Goal: Task Accomplishment & Management: Use online tool/utility

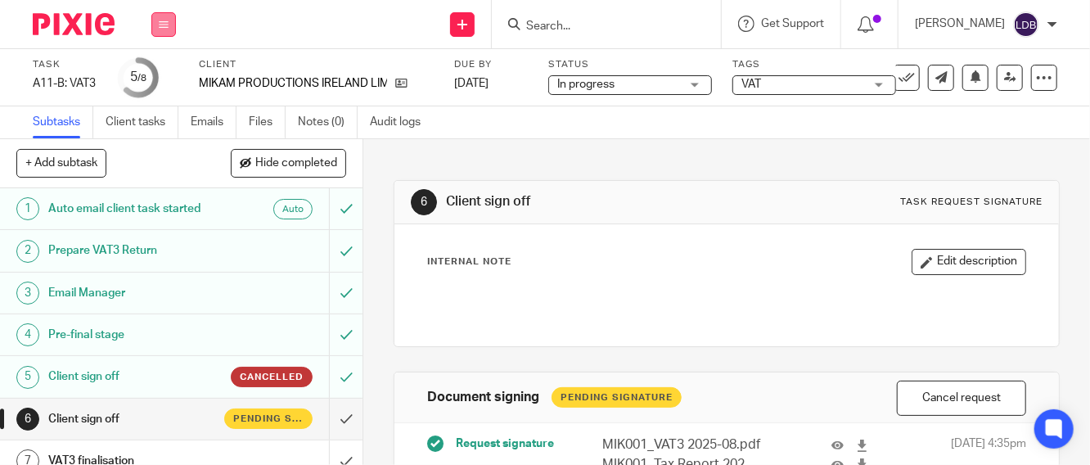
scroll to position [59, 0]
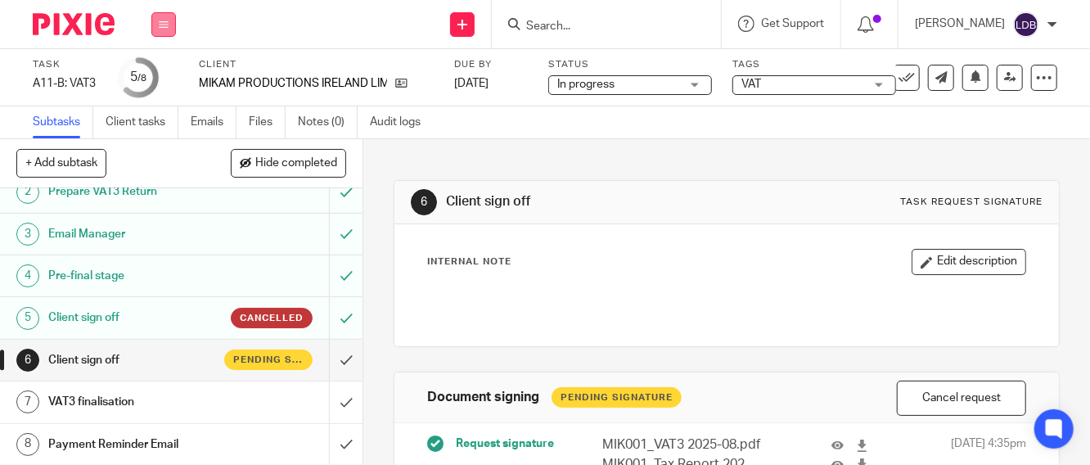
click at [157, 23] on button at bounding box center [163, 24] width 25 height 25
click at [156, 121] on link "Clients" at bounding box center [160, 124] width 36 height 11
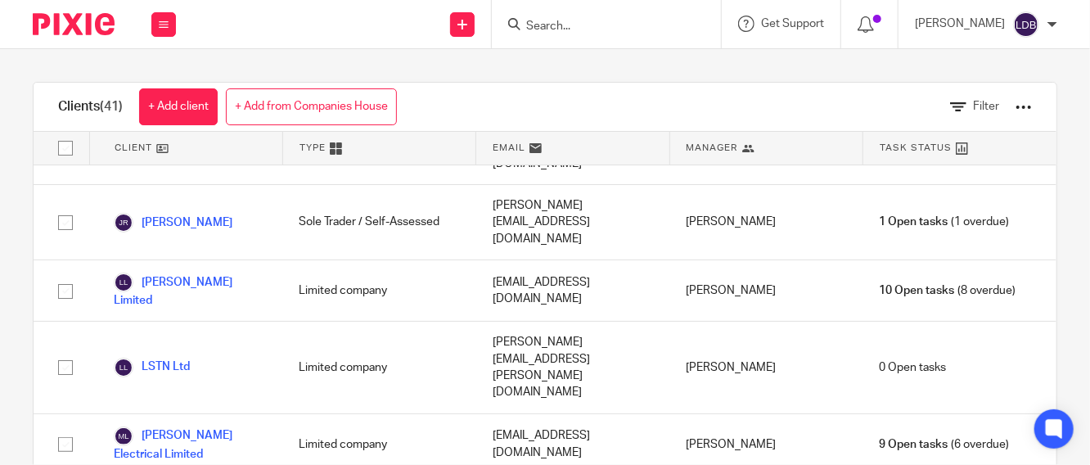
scroll to position [1878, 0]
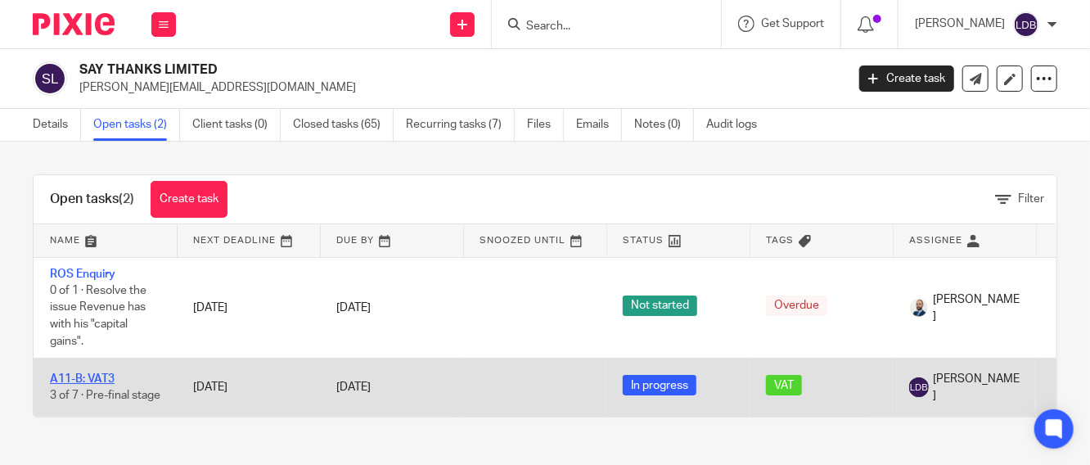
click at [88, 373] on link "A11-B: VAT3" at bounding box center [82, 378] width 65 height 11
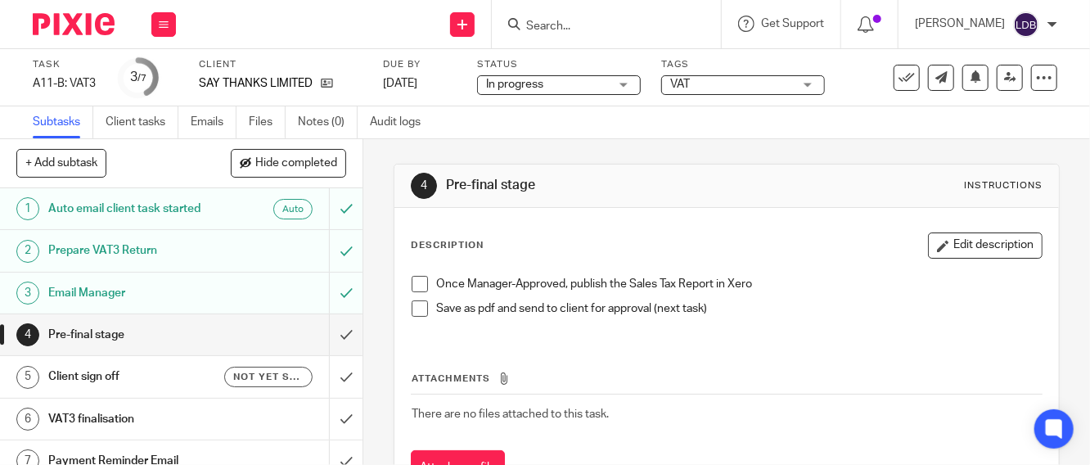
click at [416, 308] on span at bounding box center [419, 308] width 16 height 16
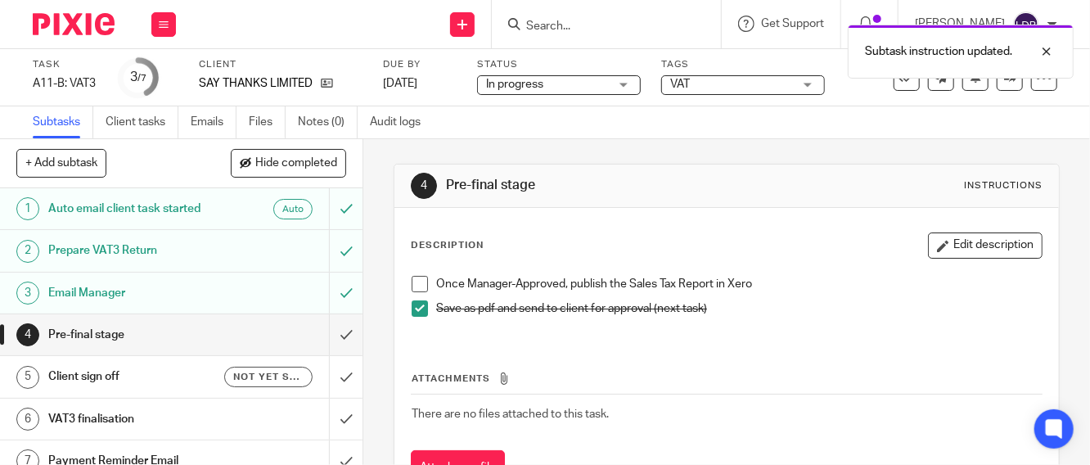
click at [413, 282] on span at bounding box center [419, 284] width 16 height 16
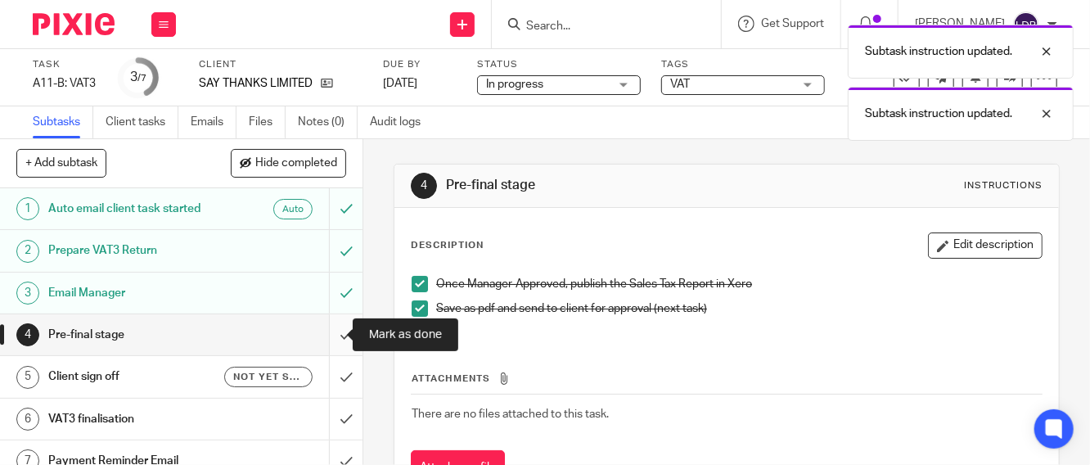
click at [326, 326] on input "submit" at bounding box center [181, 334] width 362 height 41
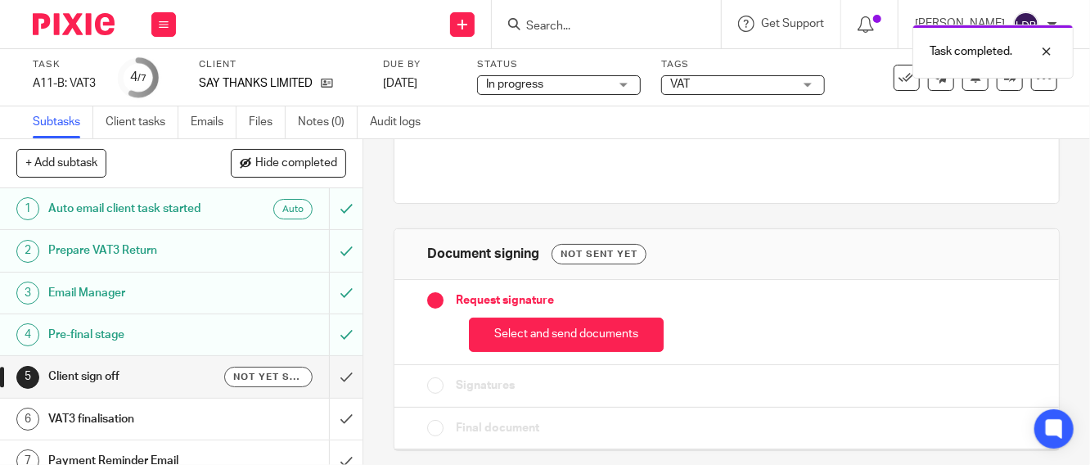
scroll to position [145, 0]
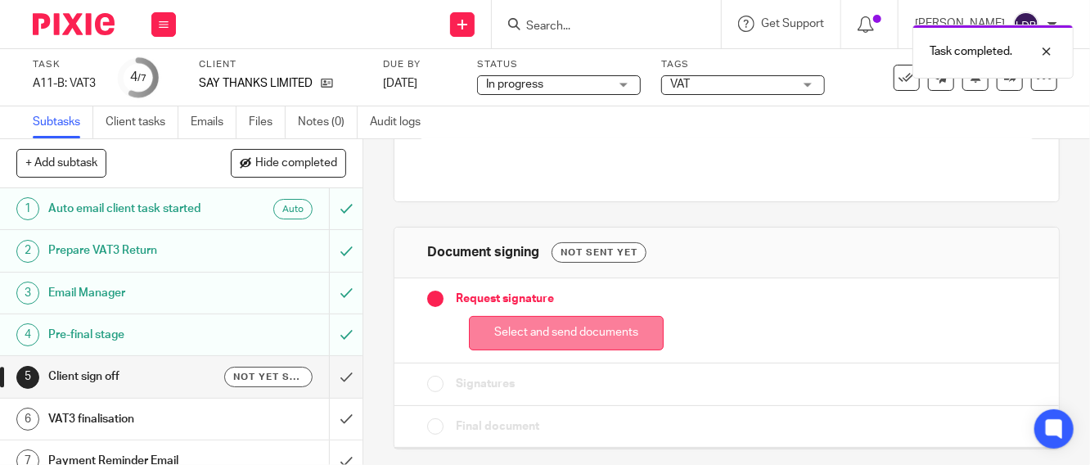
click at [529, 333] on button "Select and send documents" at bounding box center [566, 333] width 195 height 35
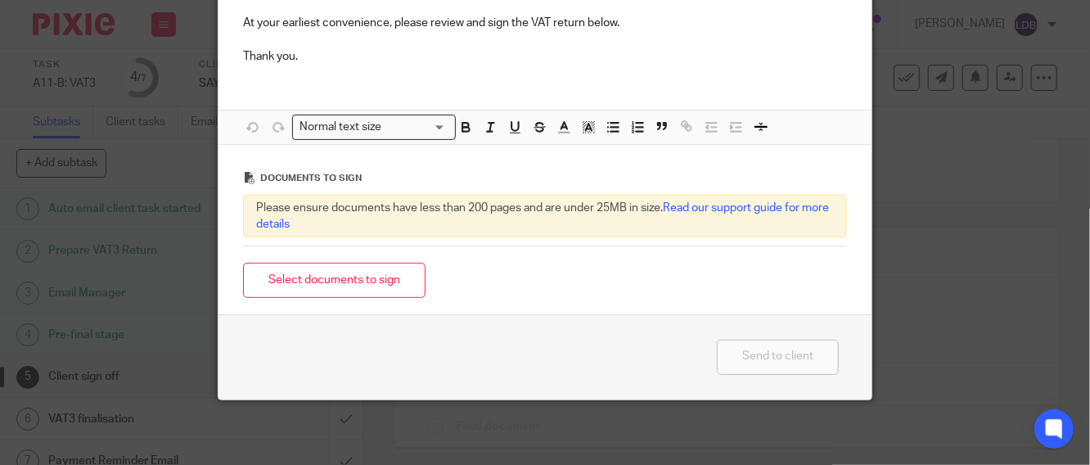
scroll to position [0, 0]
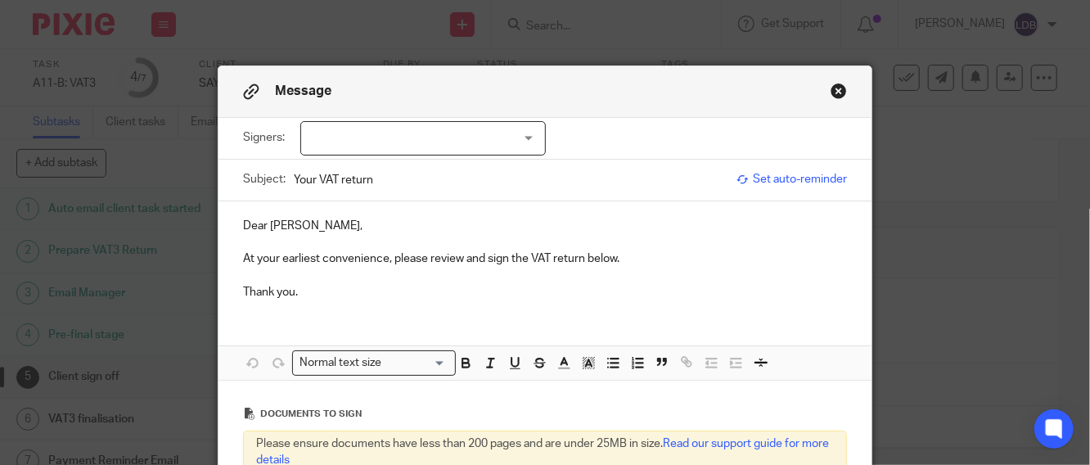
click at [329, 142] on div at bounding box center [422, 138] width 245 height 34
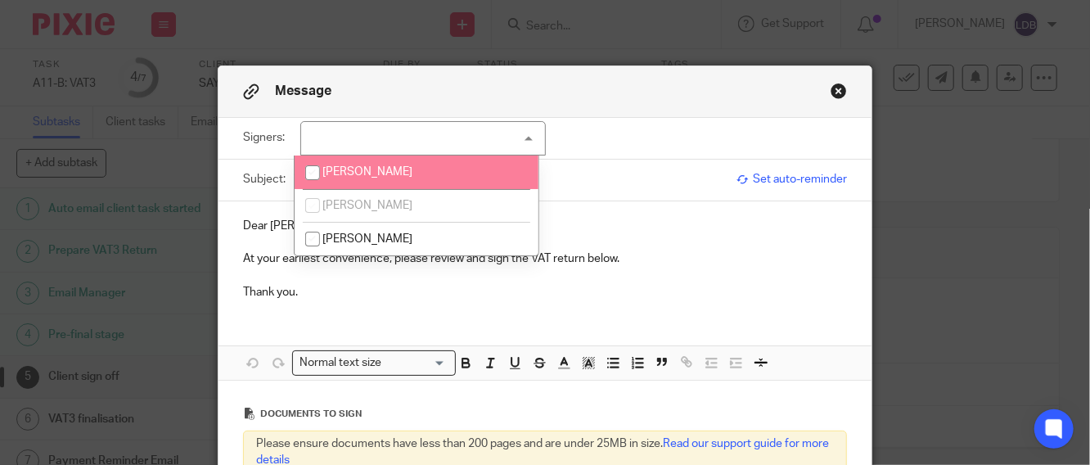
click at [318, 176] on input "checkbox" at bounding box center [312, 172] width 31 height 31
checkbox input "true"
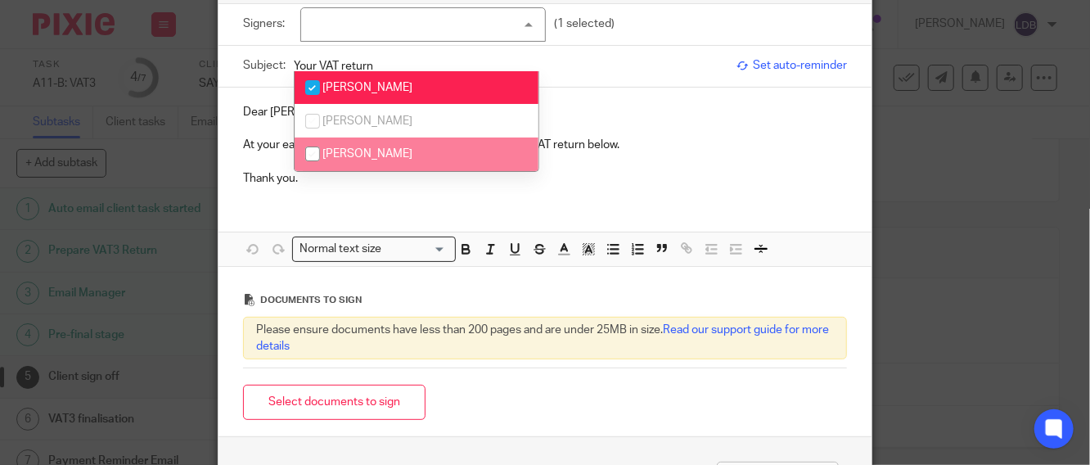
scroll to position [121, 0]
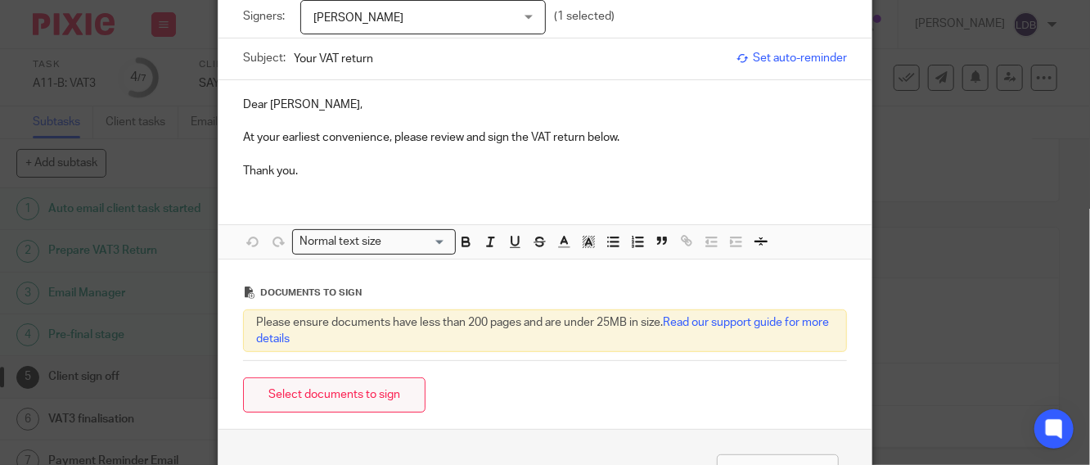
click at [300, 400] on button "Select documents to sign" at bounding box center [334, 394] width 182 height 35
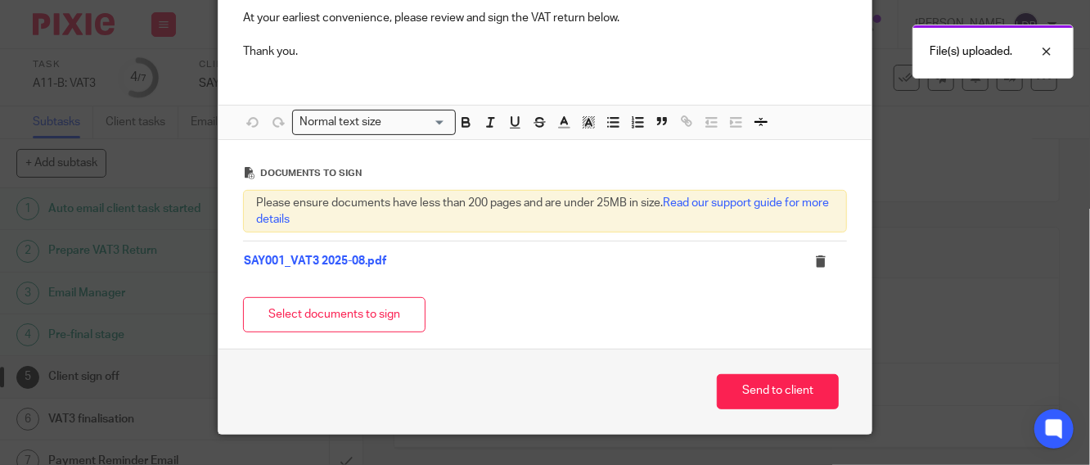
scroll to position [242, 0]
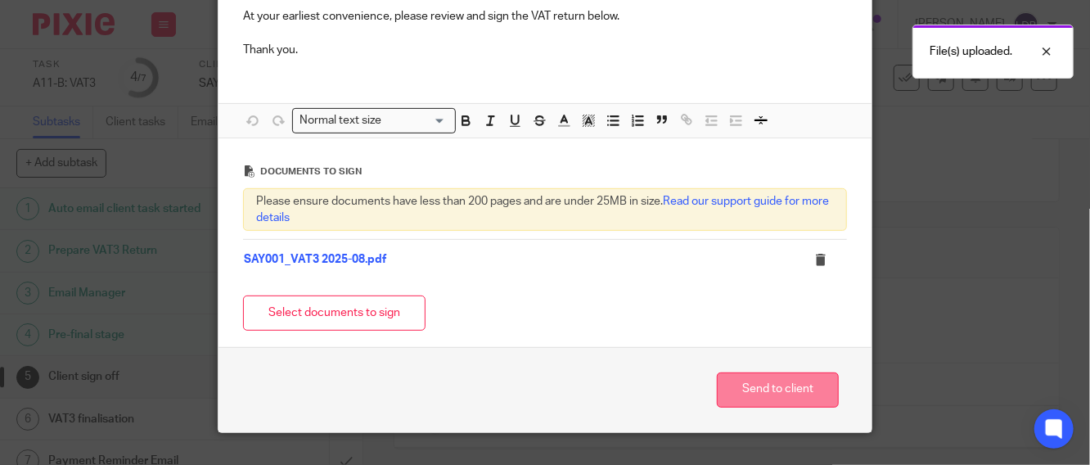
click at [773, 397] on button "Send to client" at bounding box center [778, 389] width 122 height 35
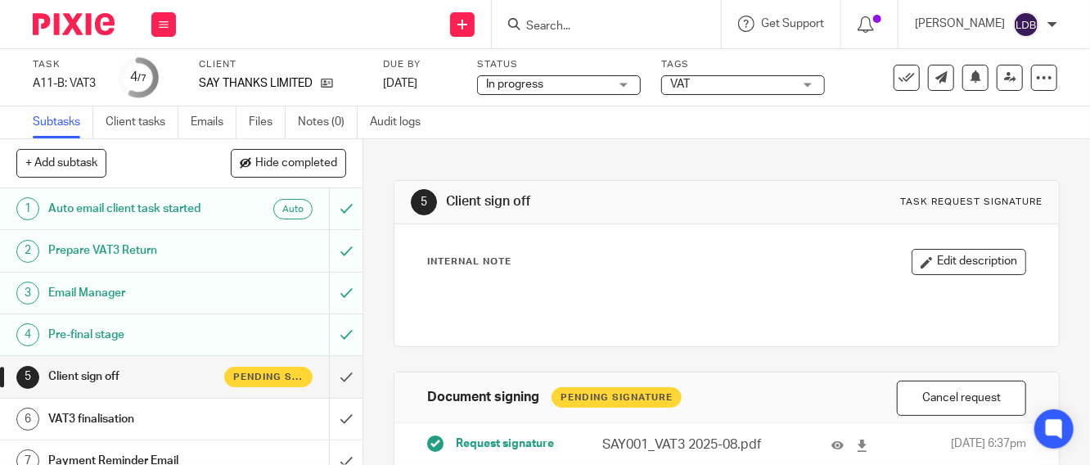
scroll to position [182, 0]
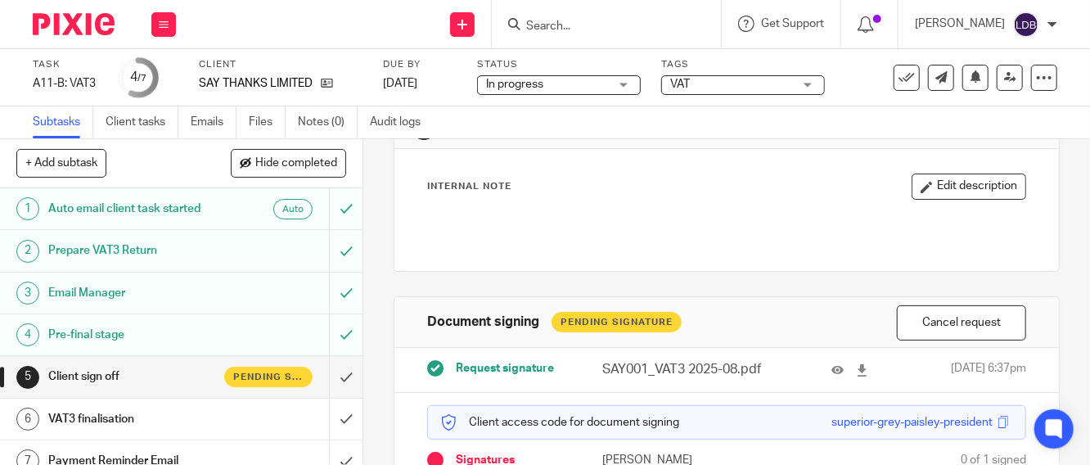
scroll to position [207, 0]
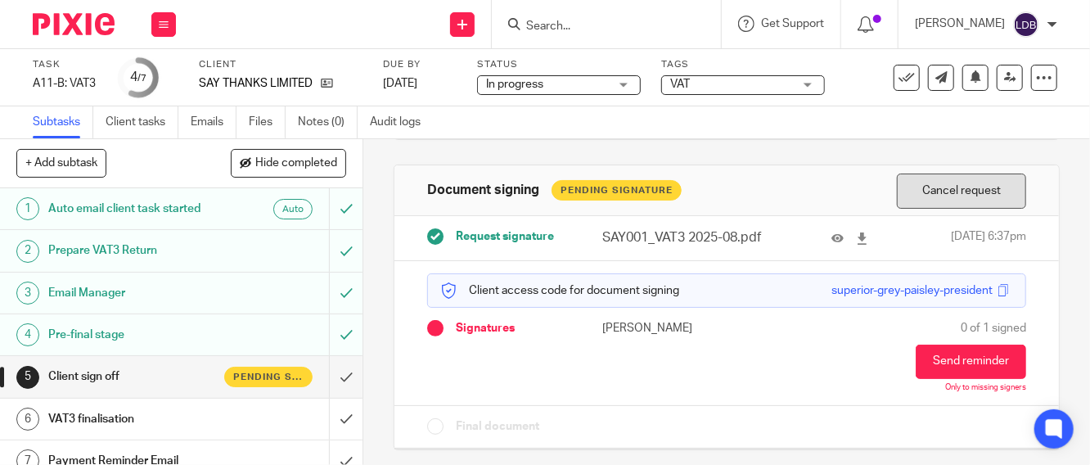
click at [936, 196] on button "Cancel request" at bounding box center [961, 190] width 129 height 35
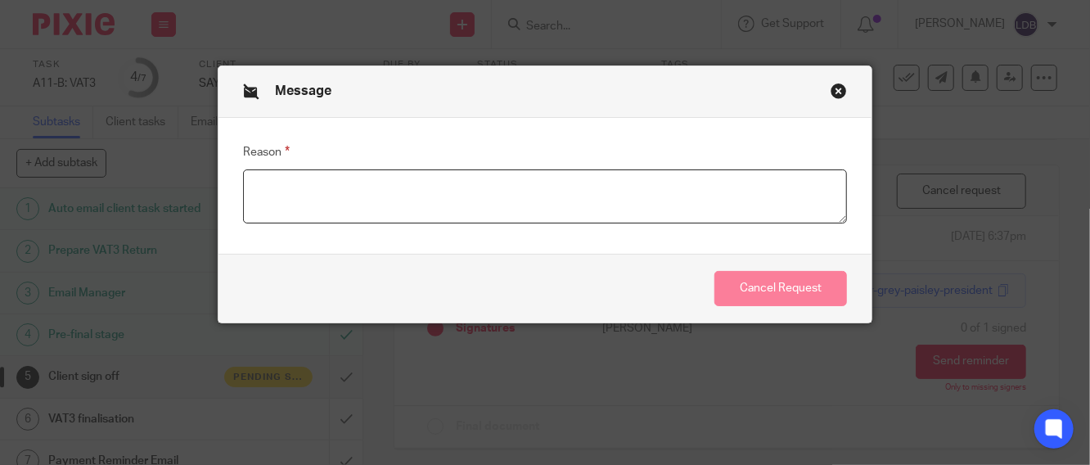
click at [353, 198] on textarea "Reason" at bounding box center [545, 196] width 604 height 54
type textarea "."
click at [740, 287] on button "Cancel Request" at bounding box center [780, 288] width 133 height 35
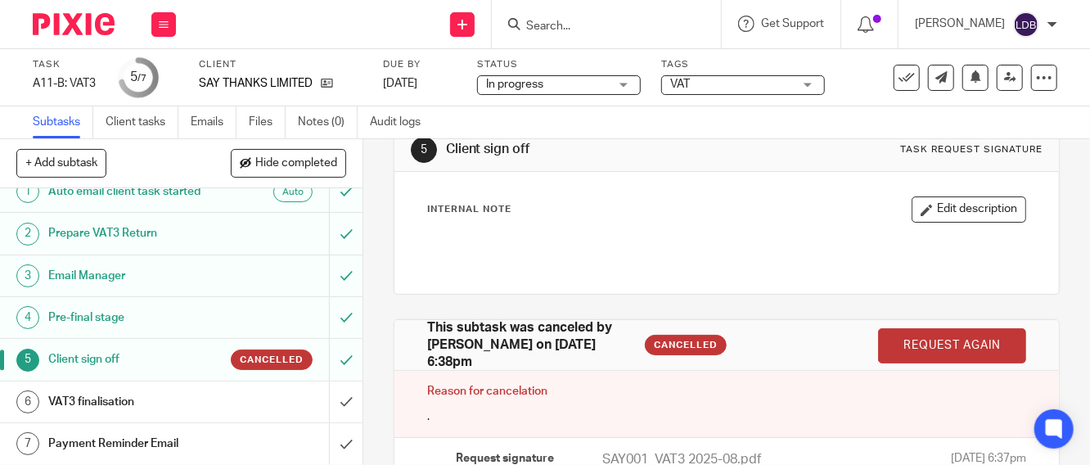
scroll to position [218, 0]
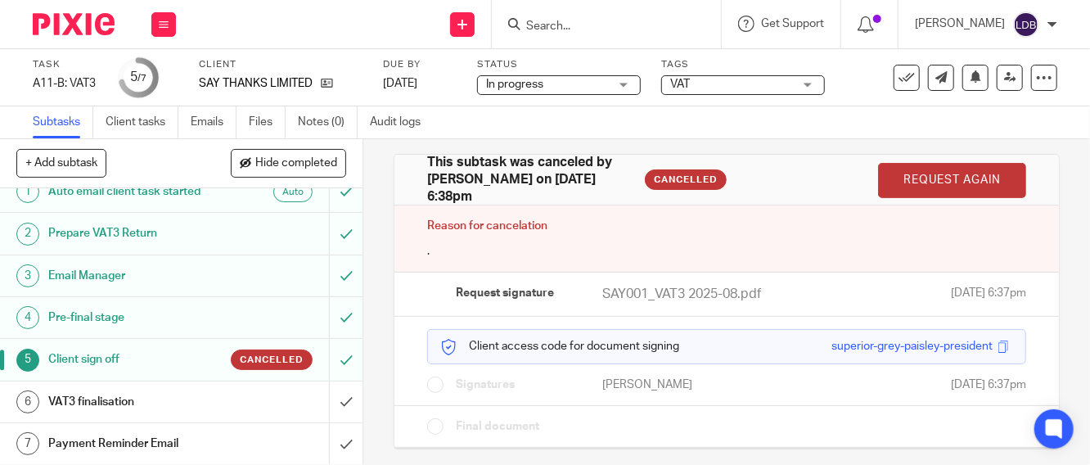
click at [878, 174] on link "Request again" at bounding box center [952, 180] width 148 height 35
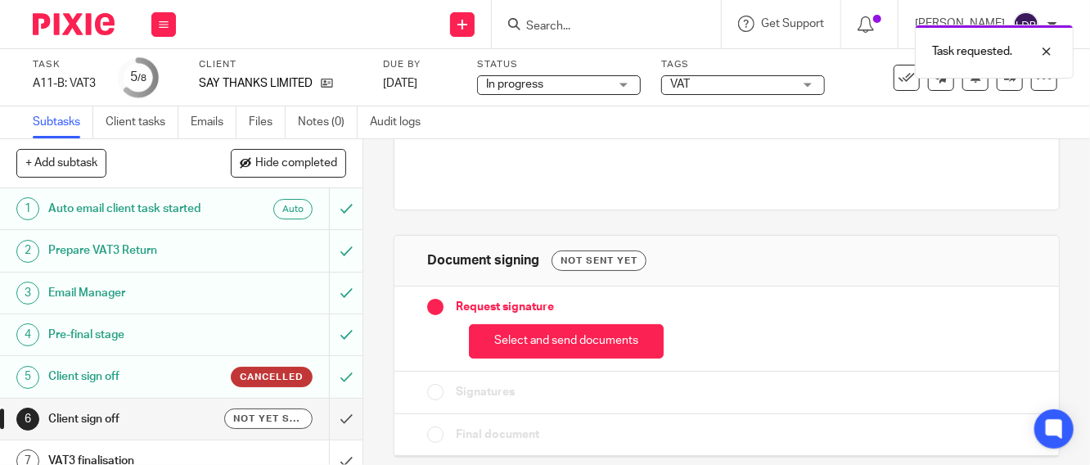
scroll to position [145, 0]
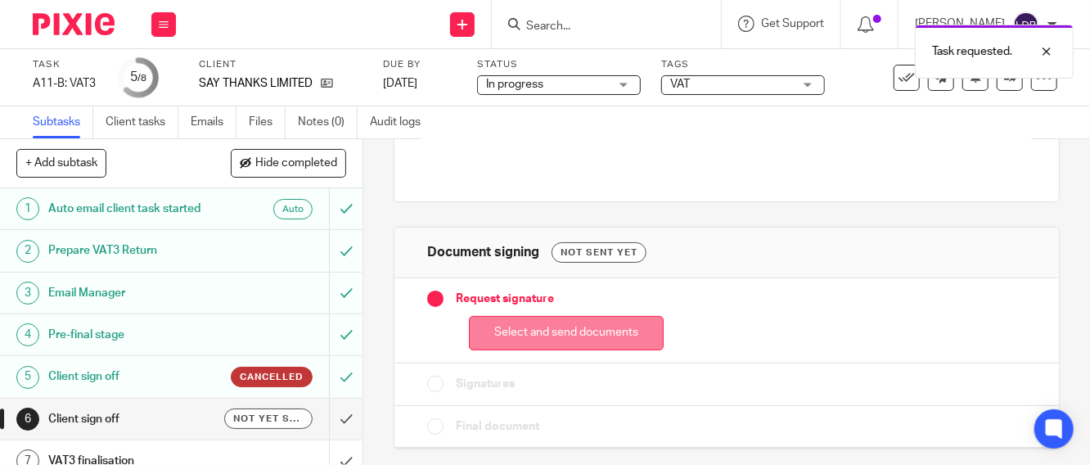
click at [503, 333] on button "Select and send documents" at bounding box center [566, 333] width 195 height 35
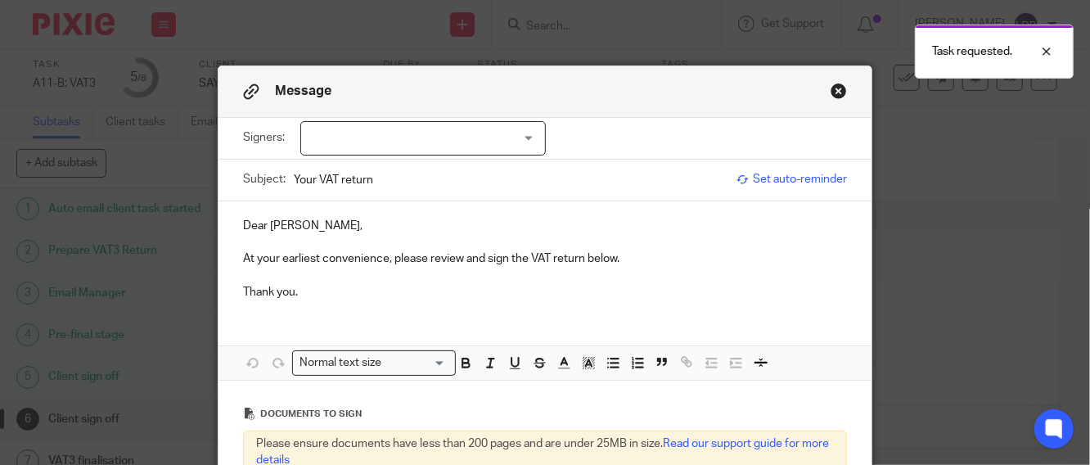
click at [383, 130] on div at bounding box center [422, 138] width 245 height 34
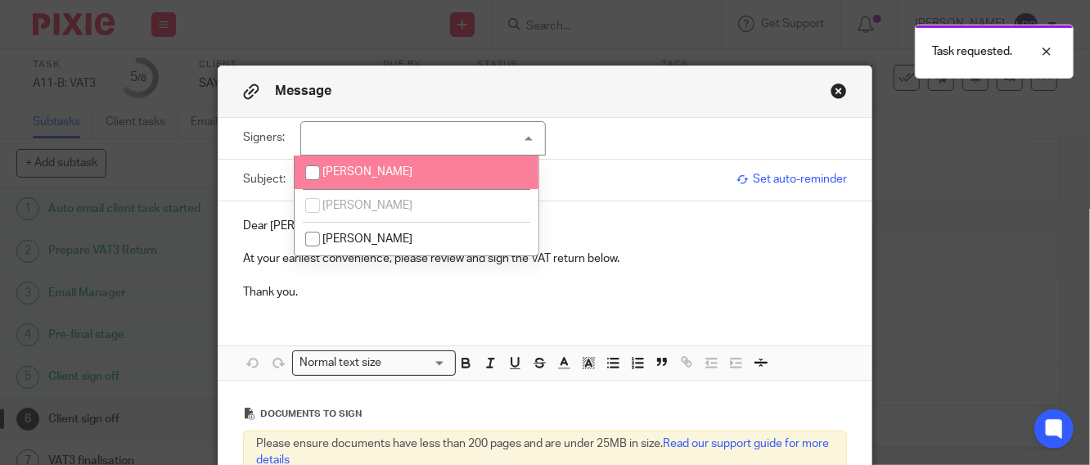
drag, startPoint x: 359, startPoint y: 181, endPoint x: 350, endPoint y: 180, distance: 9.0
click at [358, 181] on li "[PERSON_NAME]" at bounding box center [417, 172] width 244 height 34
checkbox input "true"
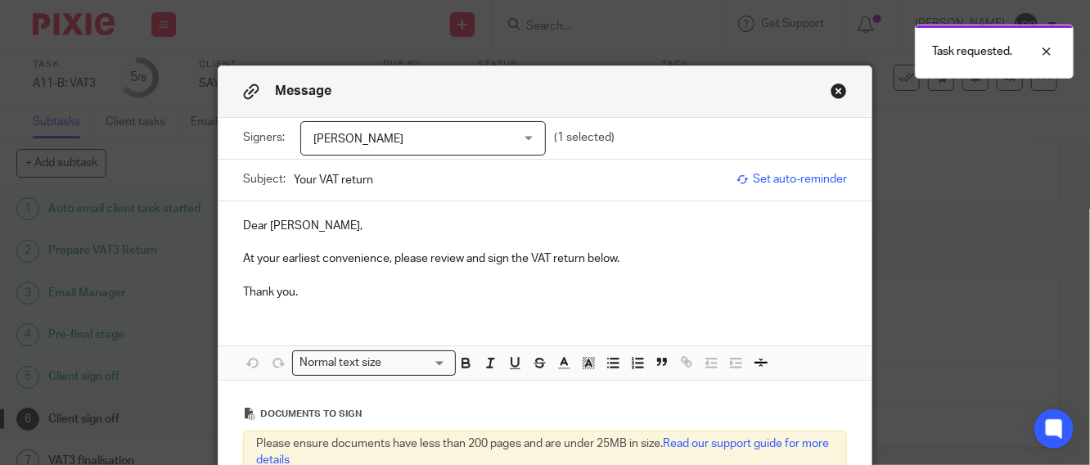
click at [285, 177] on div "Subject: Your VAT return" at bounding box center [485, 180] width 485 height 41
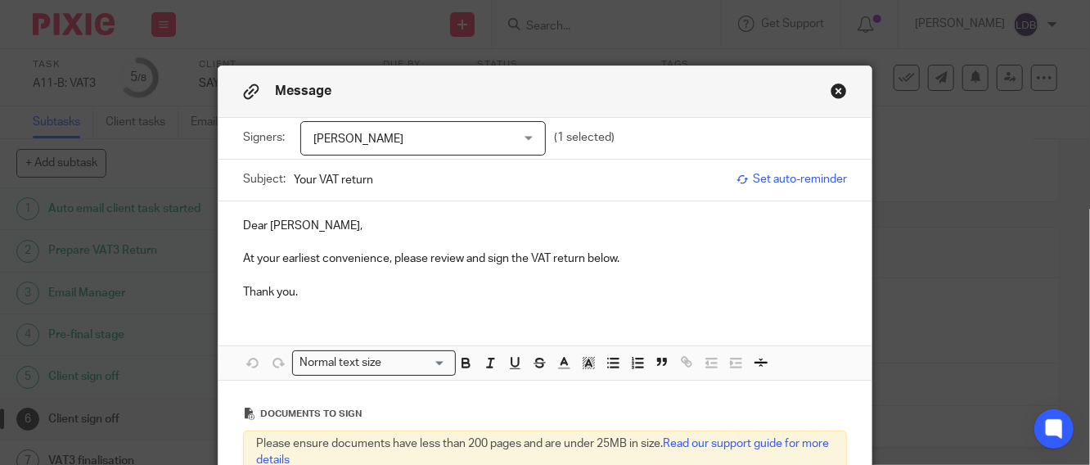
click at [284, 182] on div "Subject: Your VAT return" at bounding box center [485, 180] width 485 height 41
click at [294, 186] on input "Your VAT return" at bounding box center [511, 179] width 434 height 37
click at [476, 180] on input "SAY001 || Your VAT return" at bounding box center [511, 179] width 434 height 37
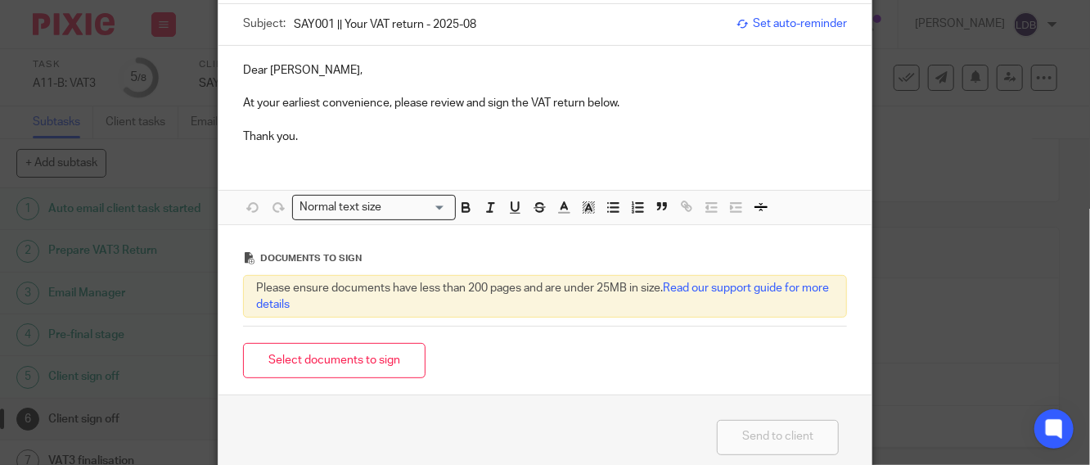
scroll to position [236, 0]
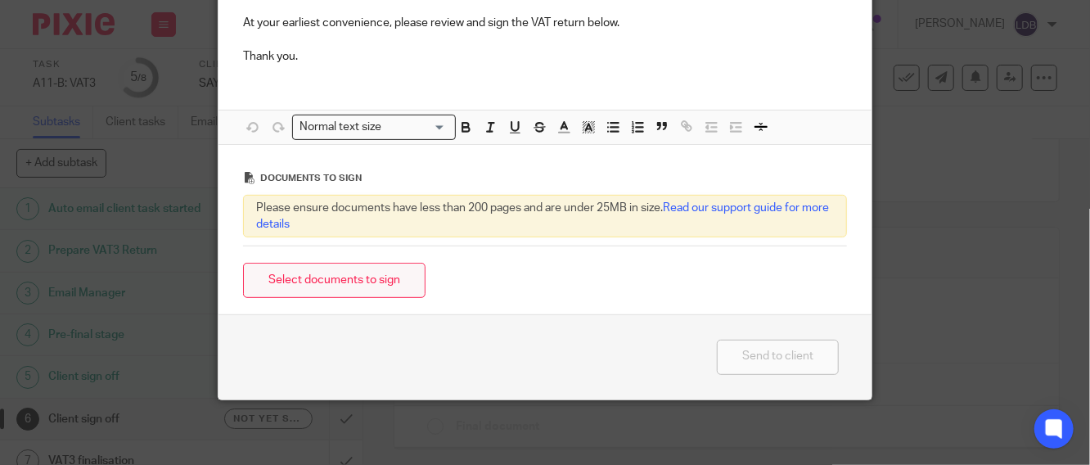
type input "SAY001 || Your VAT return - 2025-08"
click at [317, 282] on button "Select documents to sign" at bounding box center [334, 280] width 182 height 35
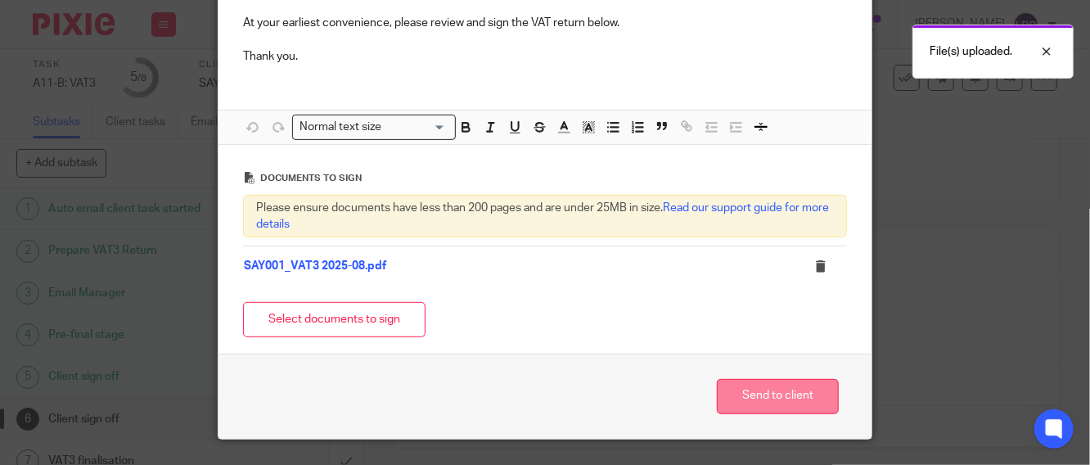
click at [767, 396] on button "Send to client" at bounding box center [778, 396] width 122 height 35
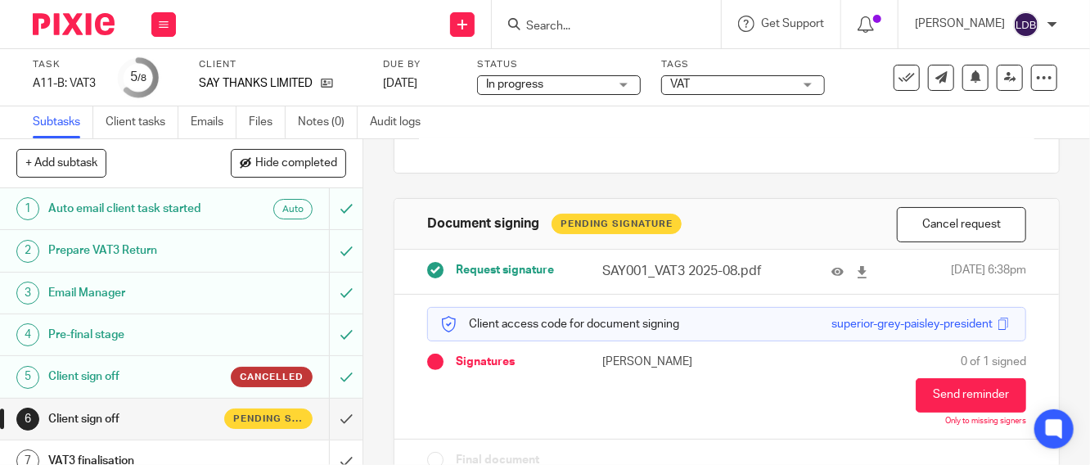
scroll to position [207, 0]
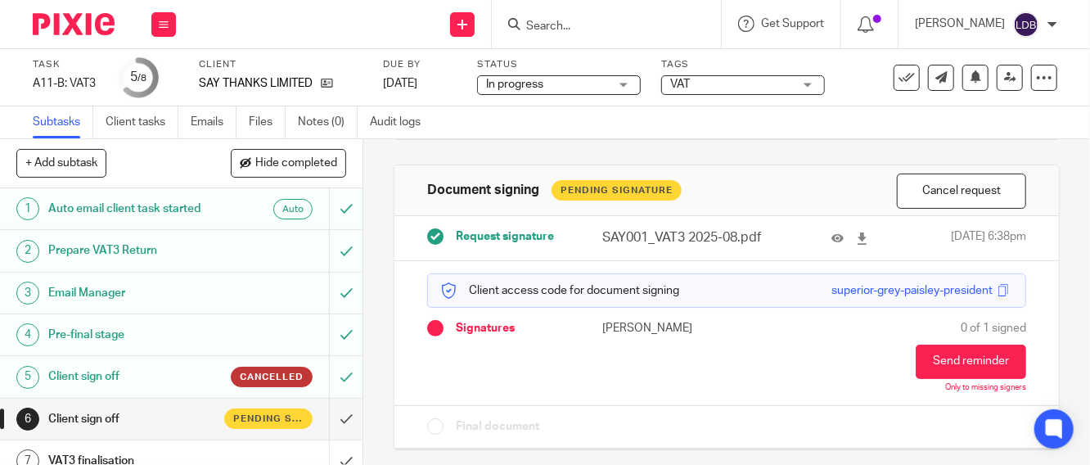
click at [173, 421] on h1 "Client sign off" at bounding box center [136, 419] width 177 height 25
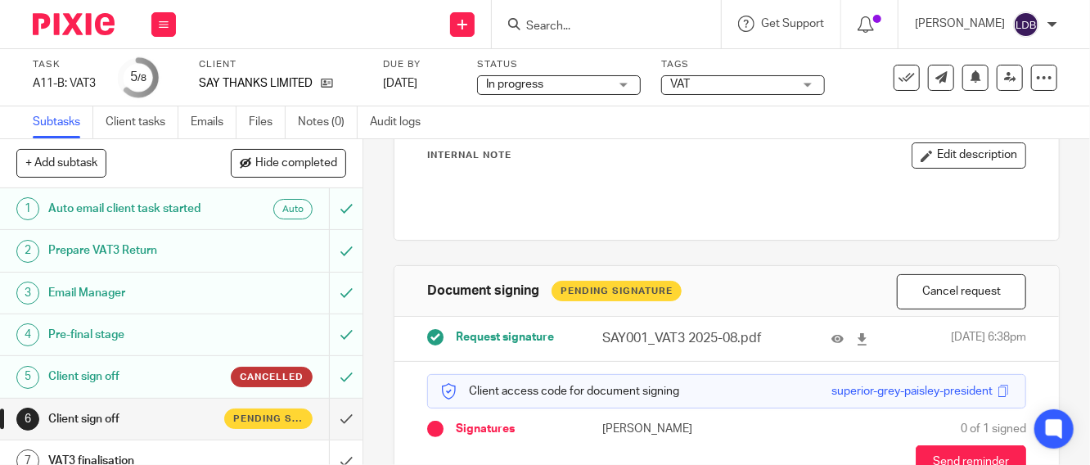
scroll to position [207, 0]
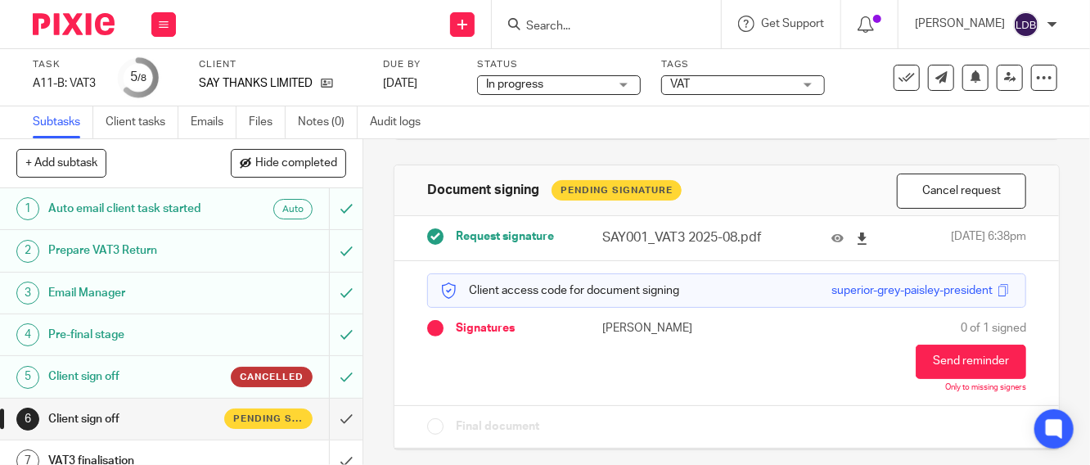
click at [856, 233] on icon at bounding box center [862, 238] width 12 height 12
